Goal: Find specific page/section

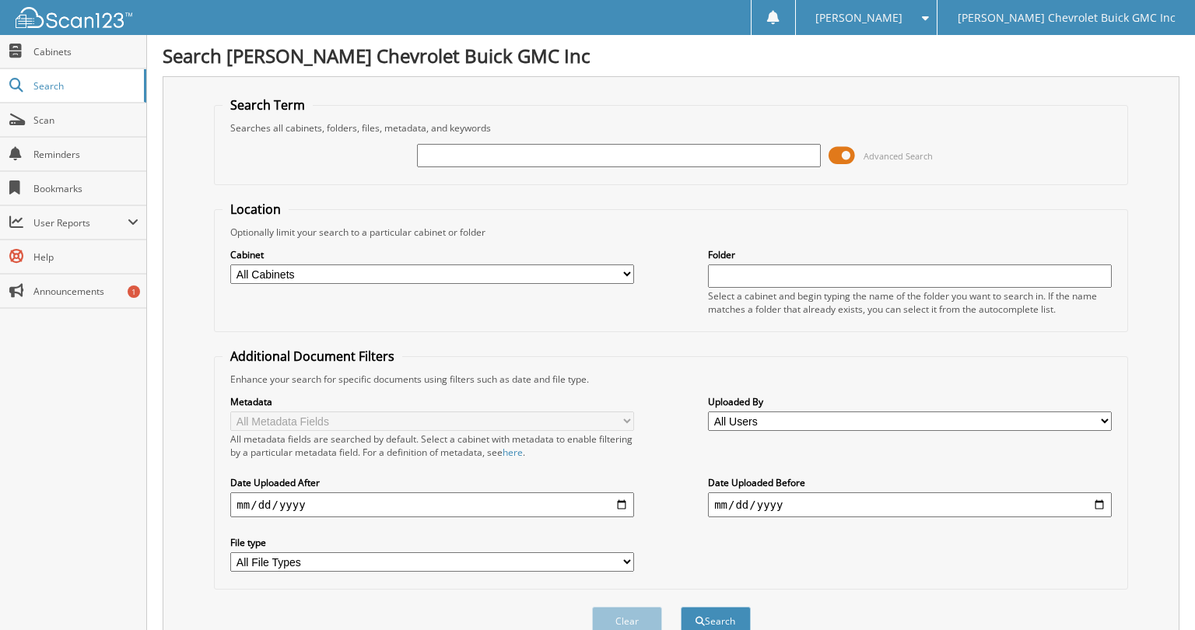
click at [611, 159] on input "text" at bounding box center [619, 155] width 404 height 23
type input "NUA52388"
click at [715, 614] on button "Search" at bounding box center [716, 621] width 70 height 29
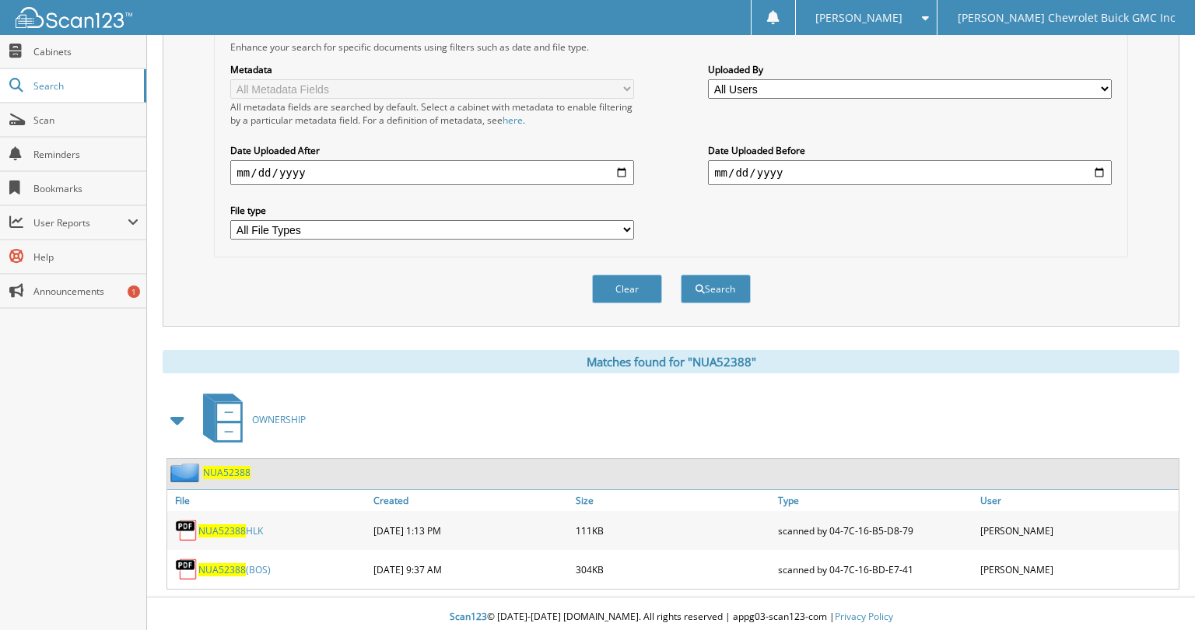
scroll to position [331, 0]
click at [218, 525] on span "NUA52388" at bounding box center [221, 531] width 47 height 13
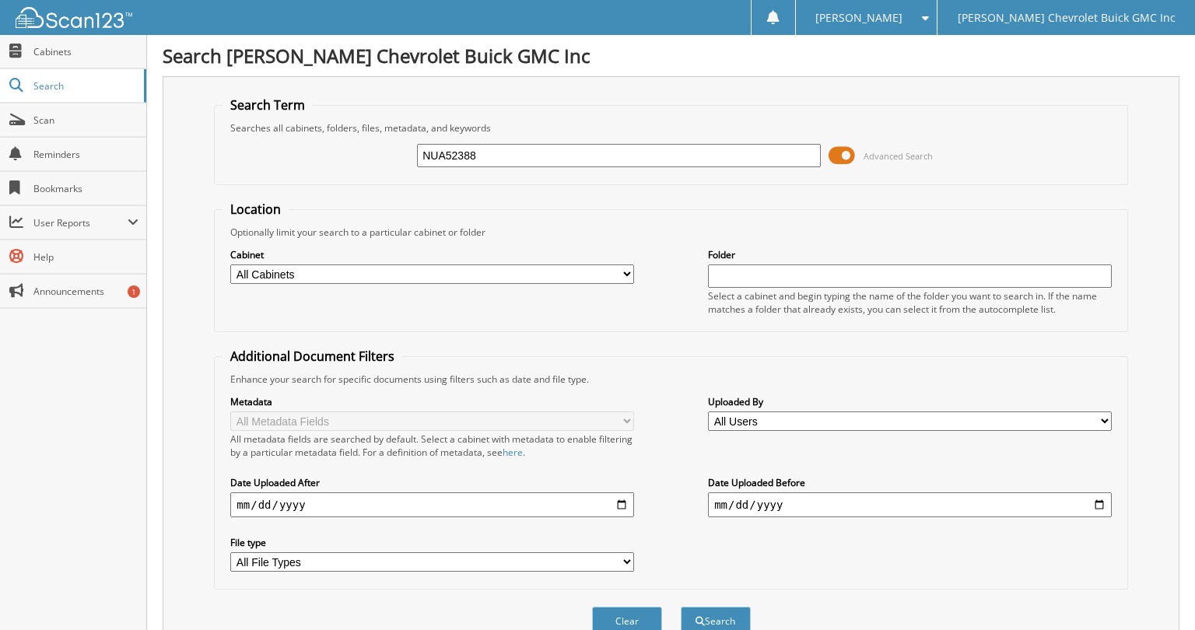
scroll to position [0, 0]
click at [511, 167] on input "NUA52388" at bounding box center [619, 155] width 404 height 23
paste input "SN720620"
type input "SN720620"
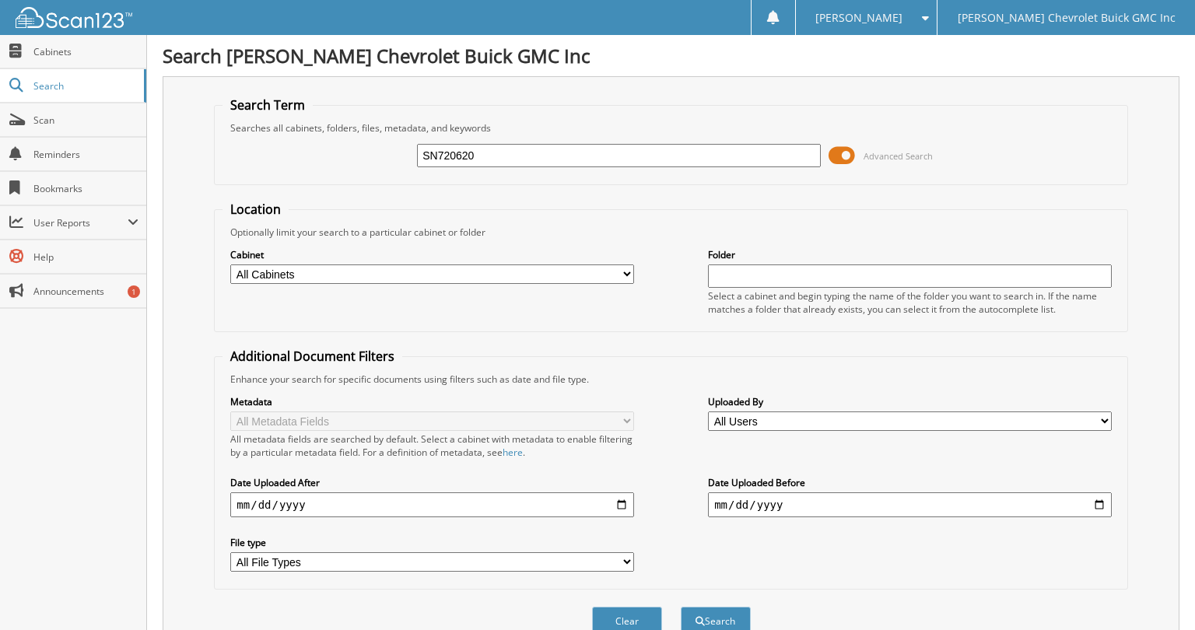
click at [715, 614] on button "Search" at bounding box center [716, 621] width 70 height 29
type input "N720620"
click at [715, 614] on button "Search" at bounding box center [716, 621] width 70 height 29
click at [61, 55] on span "Cabinets" at bounding box center [85, 51] width 105 height 13
